Goal: Navigation & Orientation: Understand site structure

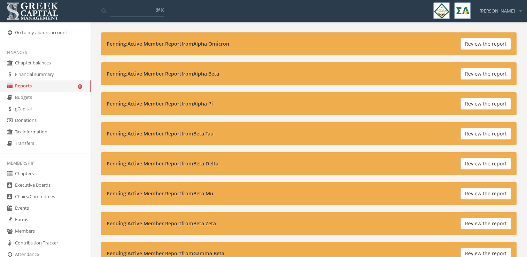
click at [40, 206] on link "Events" at bounding box center [45, 208] width 91 height 11
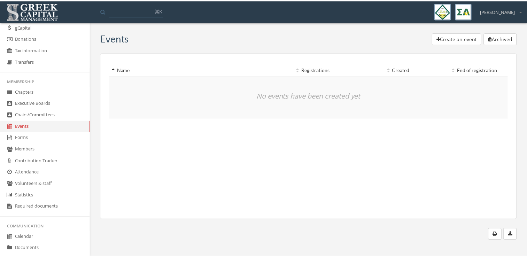
scroll to position [84, 0]
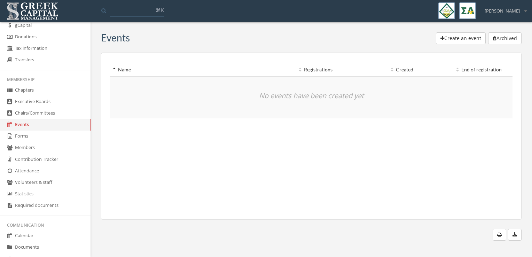
click at [37, 230] on link "Calendar" at bounding box center [45, 235] width 91 height 11
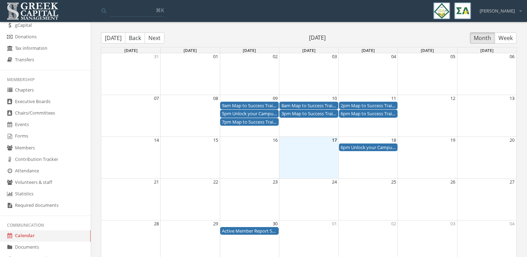
scroll to position [5, 0]
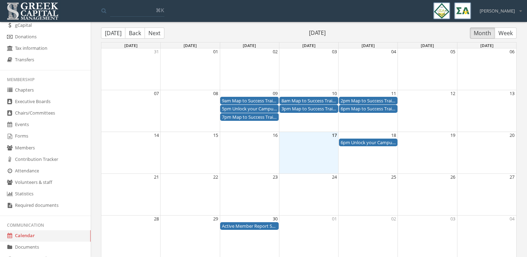
click at [128, 32] on button "Back" at bounding box center [135, 33] width 20 height 11
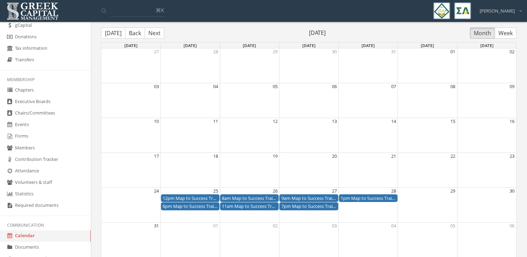
click at [149, 33] on button "Next" at bounding box center [155, 33] width 20 height 11
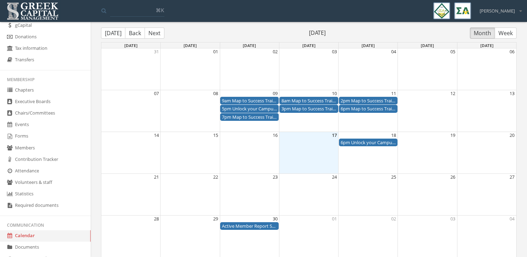
click at [149, 33] on button "Next" at bounding box center [155, 33] width 20 height 11
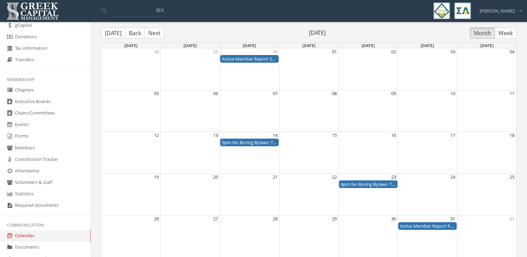
click at [135, 33] on button "Back" at bounding box center [135, 33] width 20 height 11
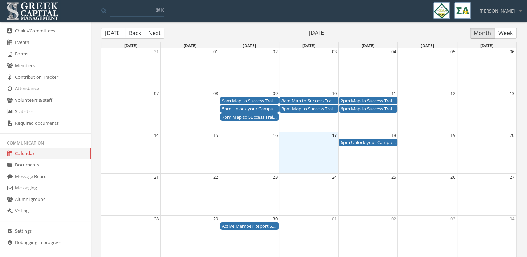
scroll to position [170, 0]
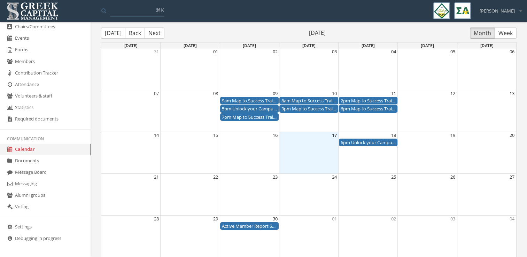
click at [53, 172] on link "Message Board" at bounding box center [45, 172] width 91 height 11
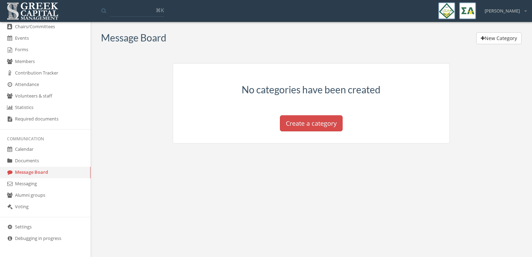
click at [49, 161] on link "Documents" at bounding box center [45, 160] width 91 height 11
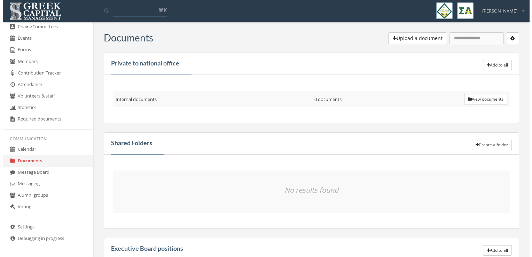
scroll to position [150, 0]
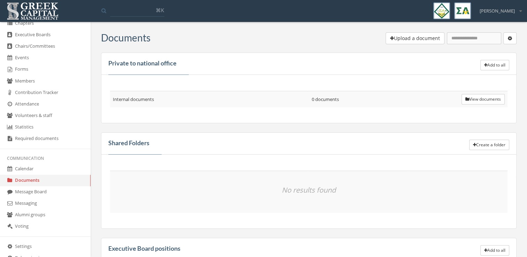
click at [43, 165] on link "Calendar" at bounding box center [45, 168] width 91 height 11
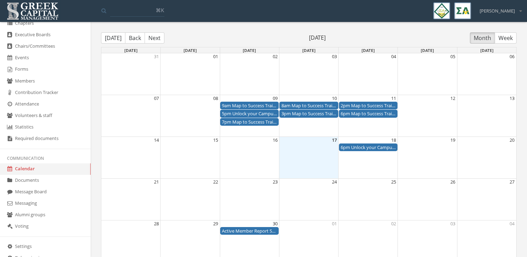
click at [349, 147] on div "6pm Unlock your Campus - Chapter Leader Forum" at bounding box center [368, 147] width 55 height 7
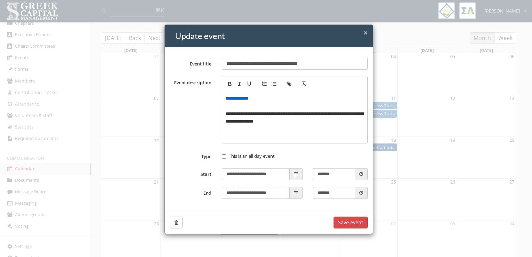
scroll to position [0, 0]
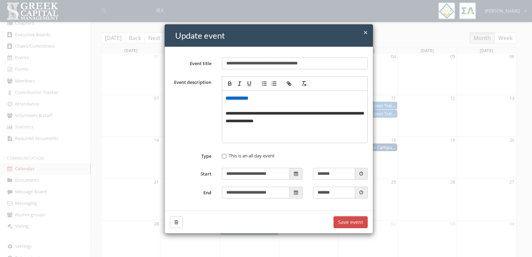
click at [364, 33] on span "×" at bounding box center [366, 33] width 4 height 10
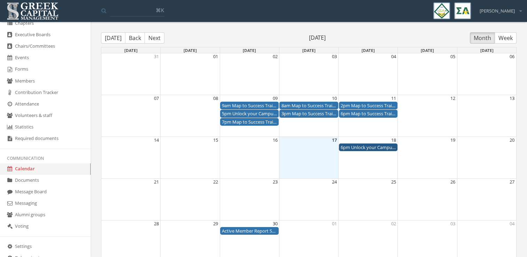
click at [42, 139] on link "Required documents" at bounding box center [45, 138] width 91 height 11
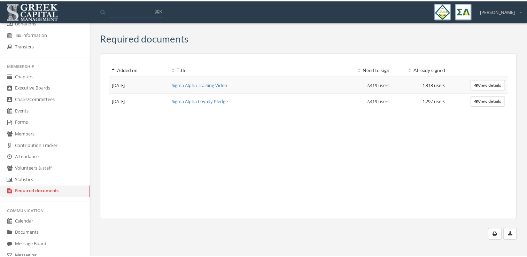
scroll to position [90, 0]
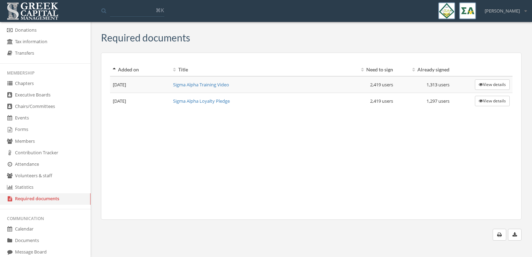
click at [39, 144] on link "Members" at bounding box center [45, 141] width 91 height 11
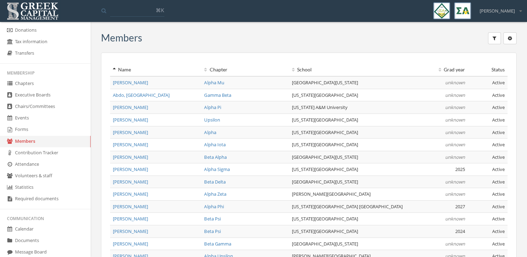
click at [37, 127] on link "Forms" at bounding box center [45, 129] width 91 height 11
